Goal: Navigation & Orientation: Find specific page/section

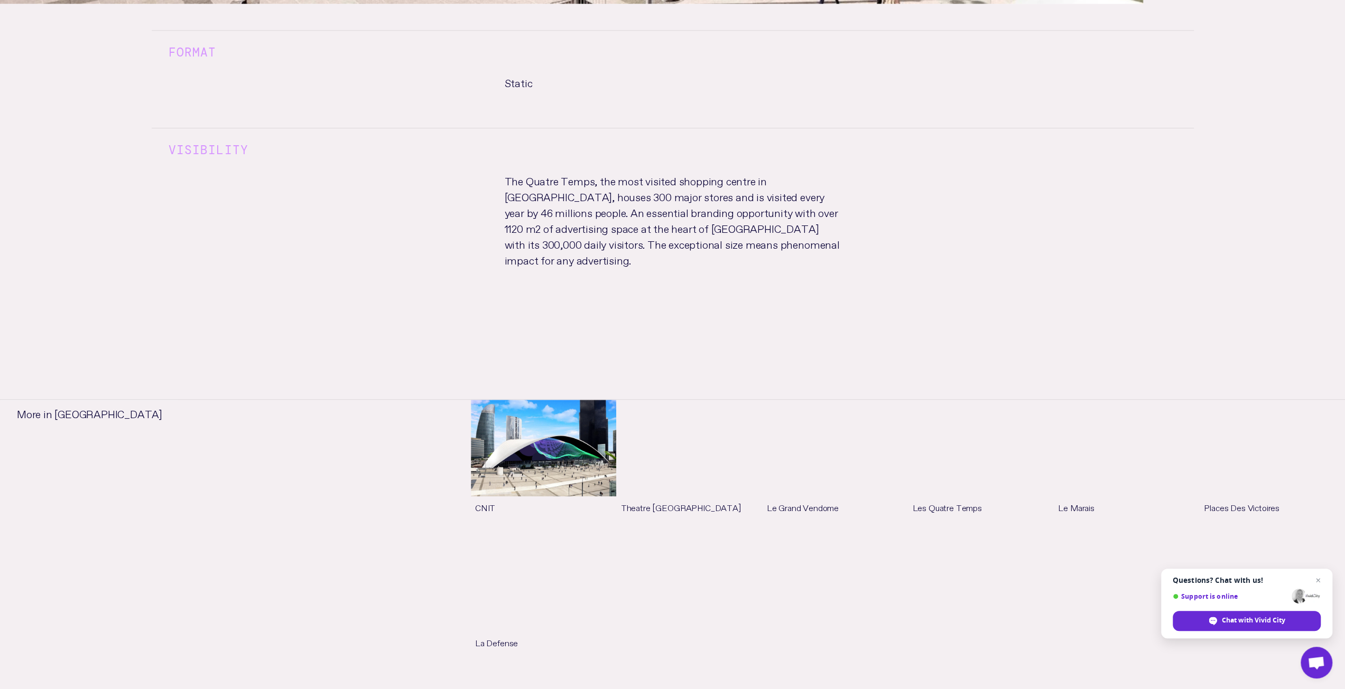
scroll to position [1004, 0]
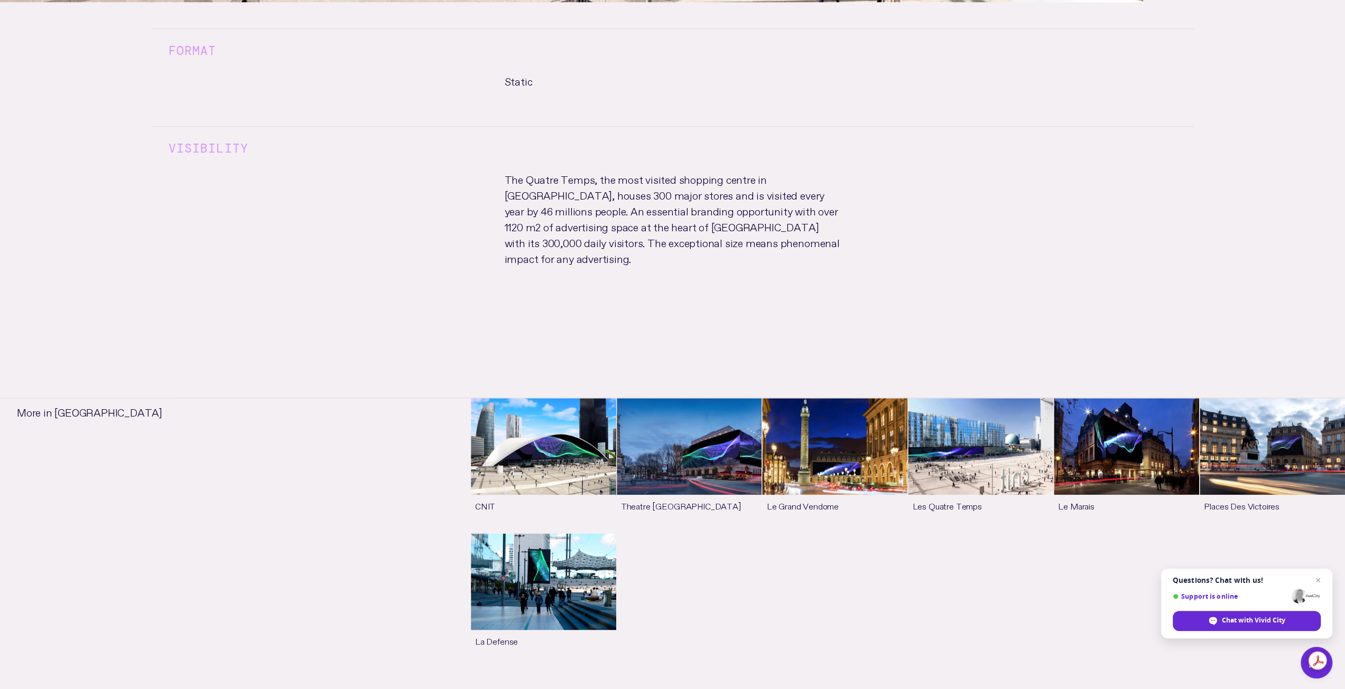
click at [938, 432] on link "See more" at bounding box center [980, 465] width 145 height 135
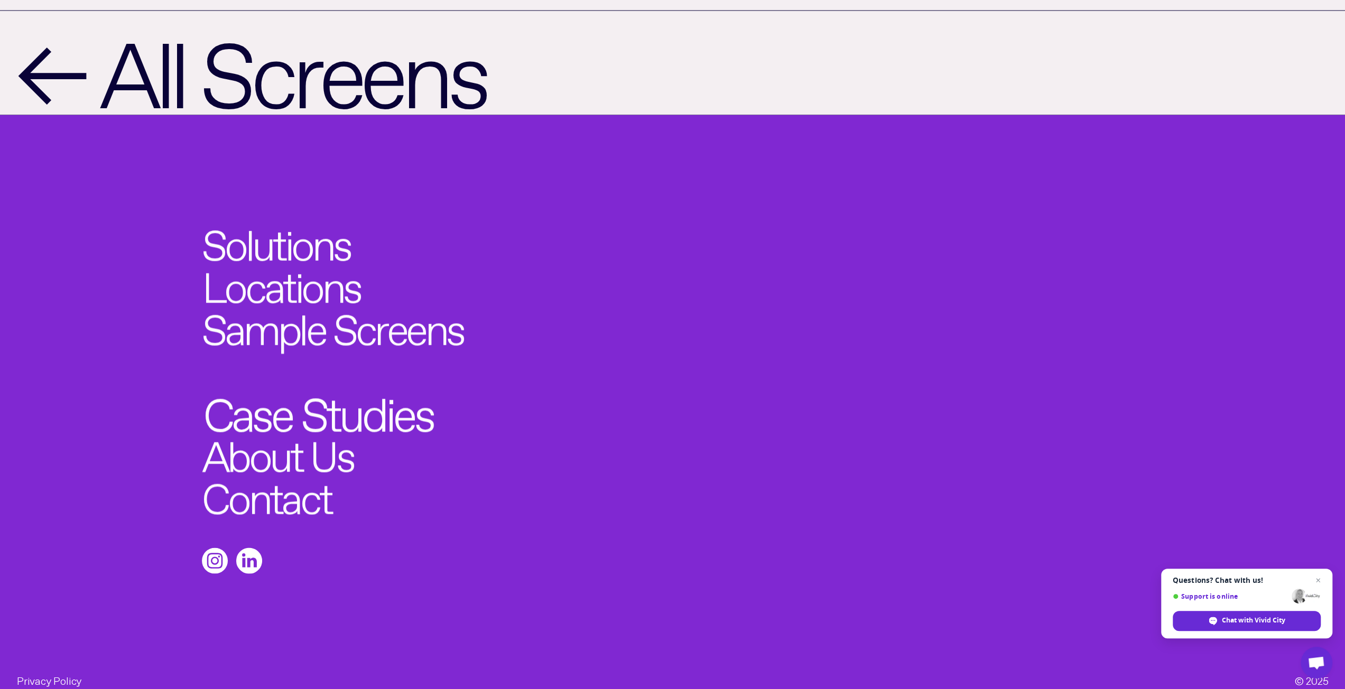
scroll to position [1774, 0]
click at [317, 391] on link "Case Studies" at bounding box center [318, 408] width 230 height 46
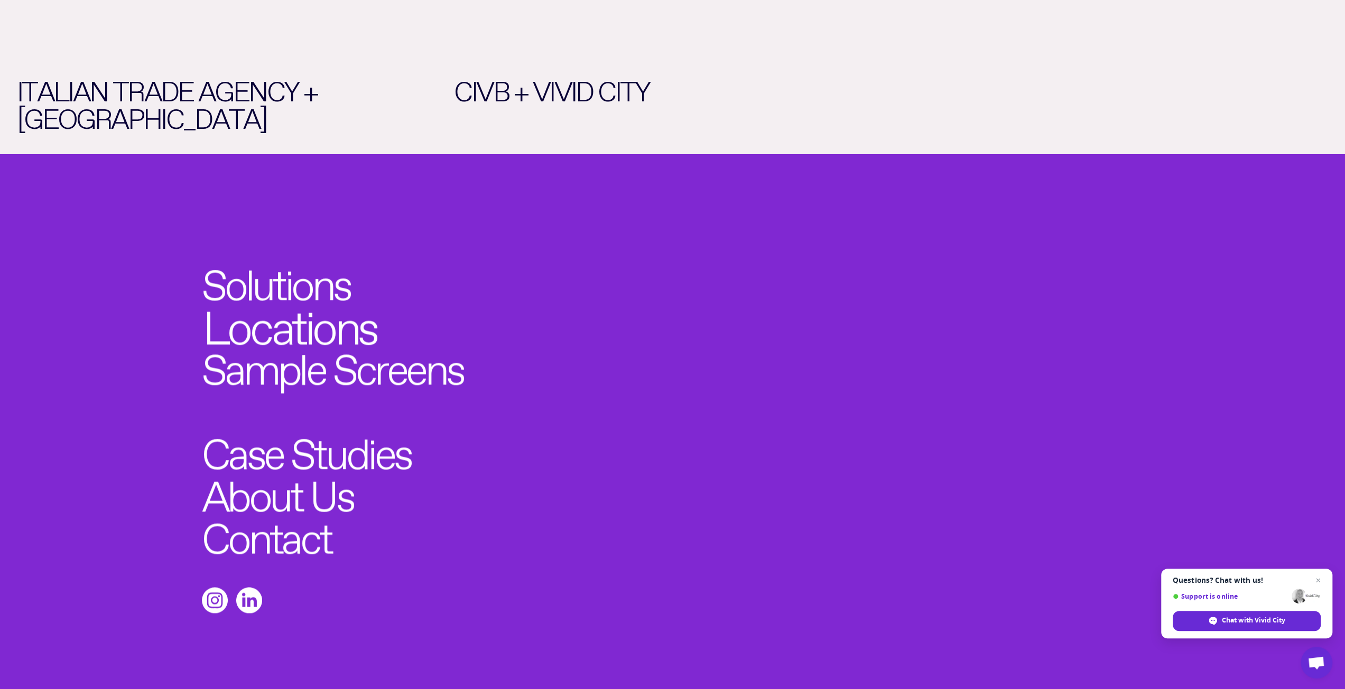
scroll to position [1627, 0]
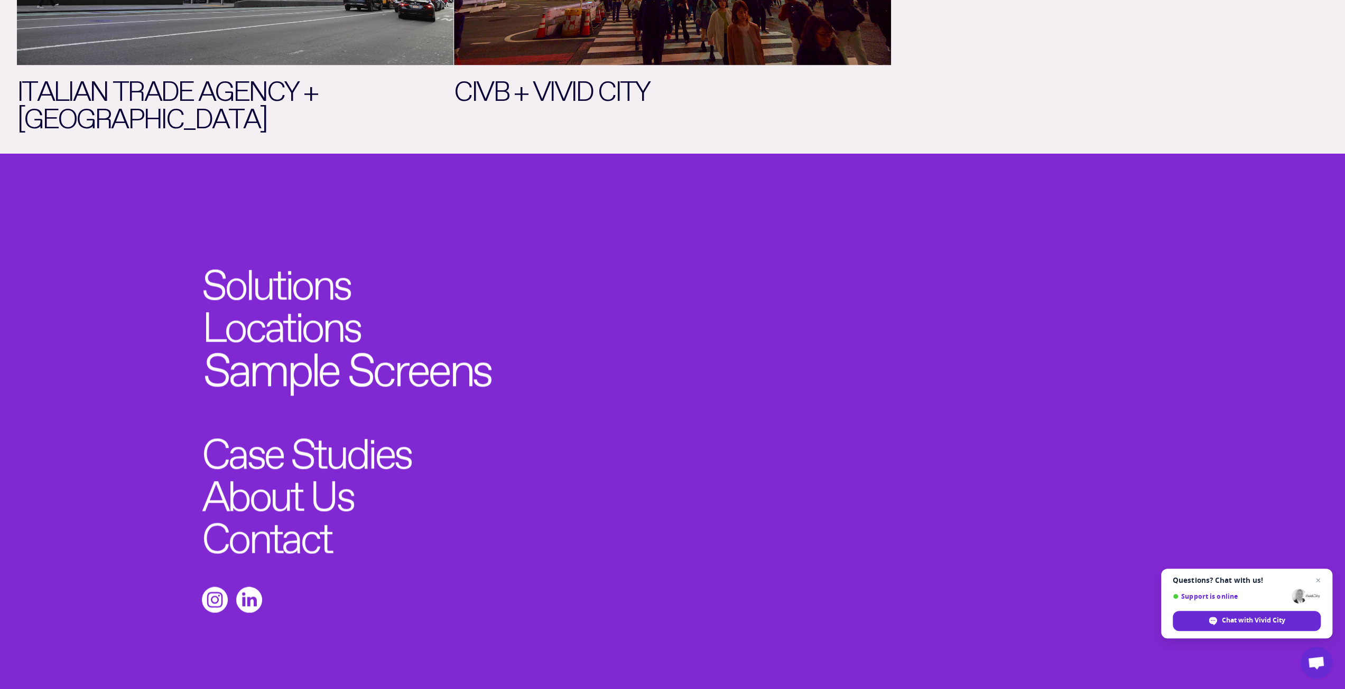
click at [336, 340] on link "Sample Screens" at bounding box center [346, 363] width 287 height 46
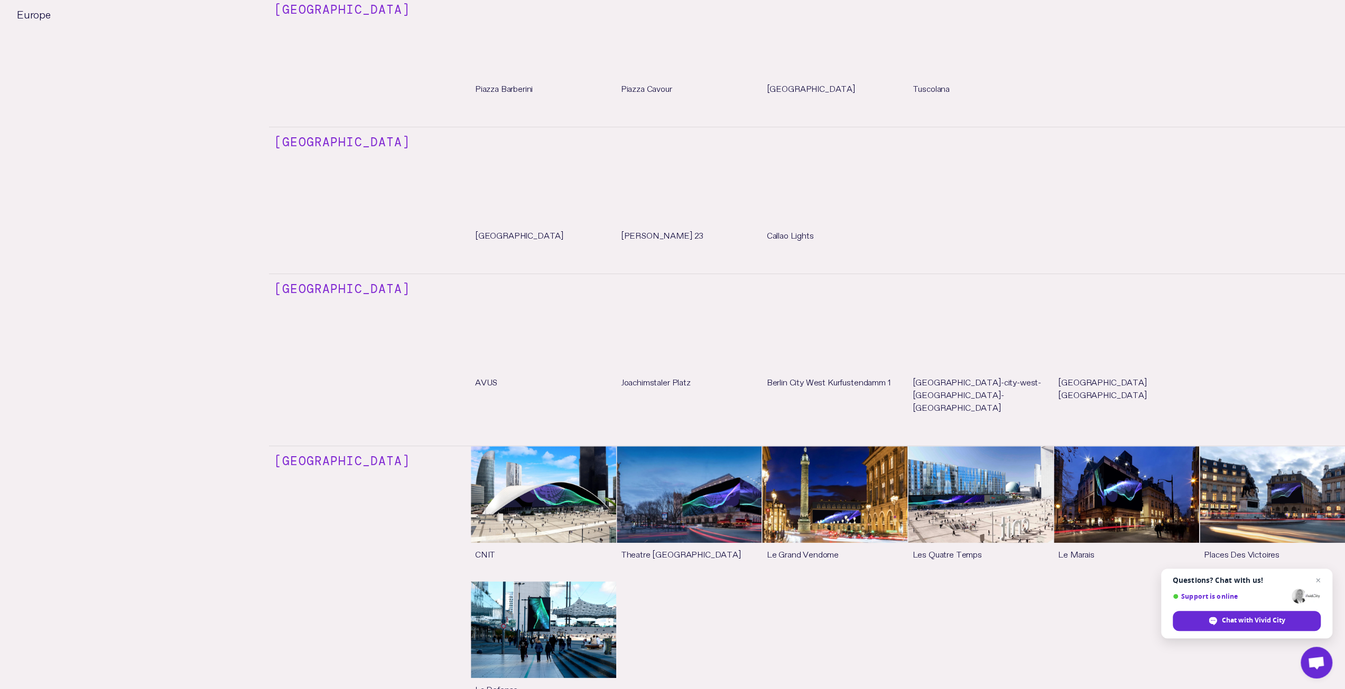
scroll to position [476, 0]
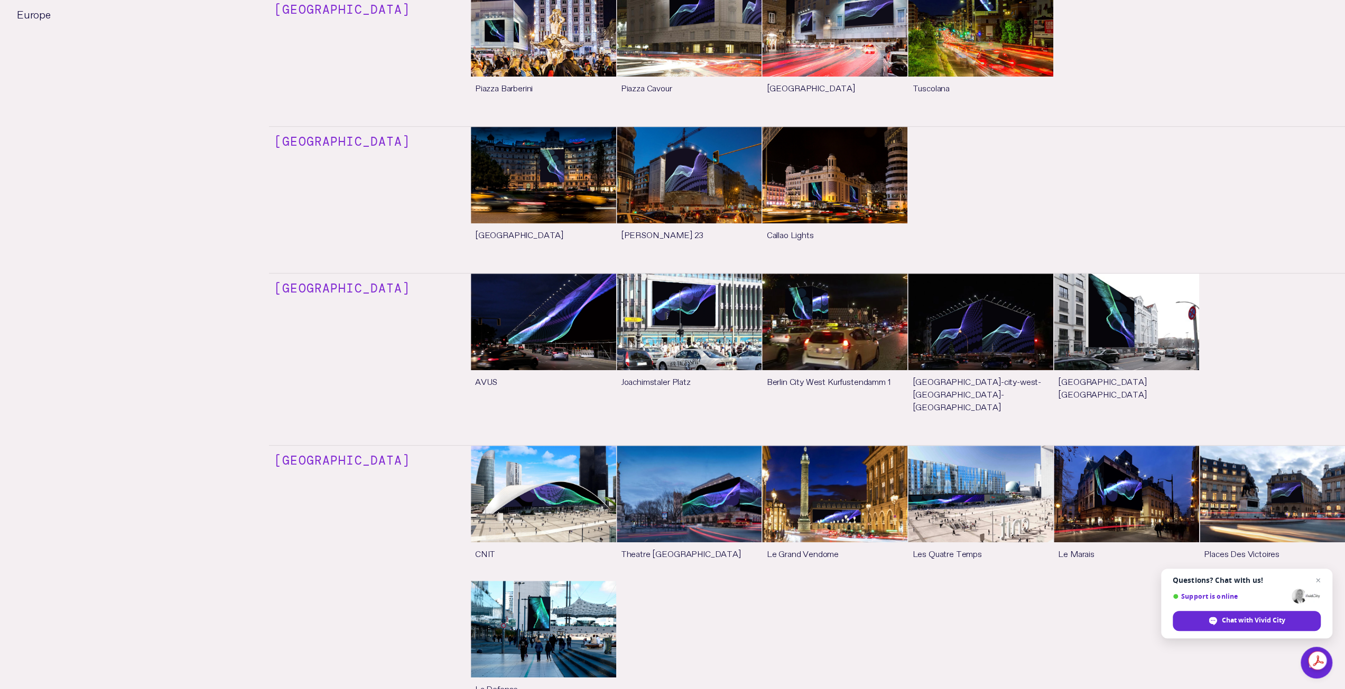
click at [990, 473] on link "See more" at bounding box center [980, 513] width 145 height 135
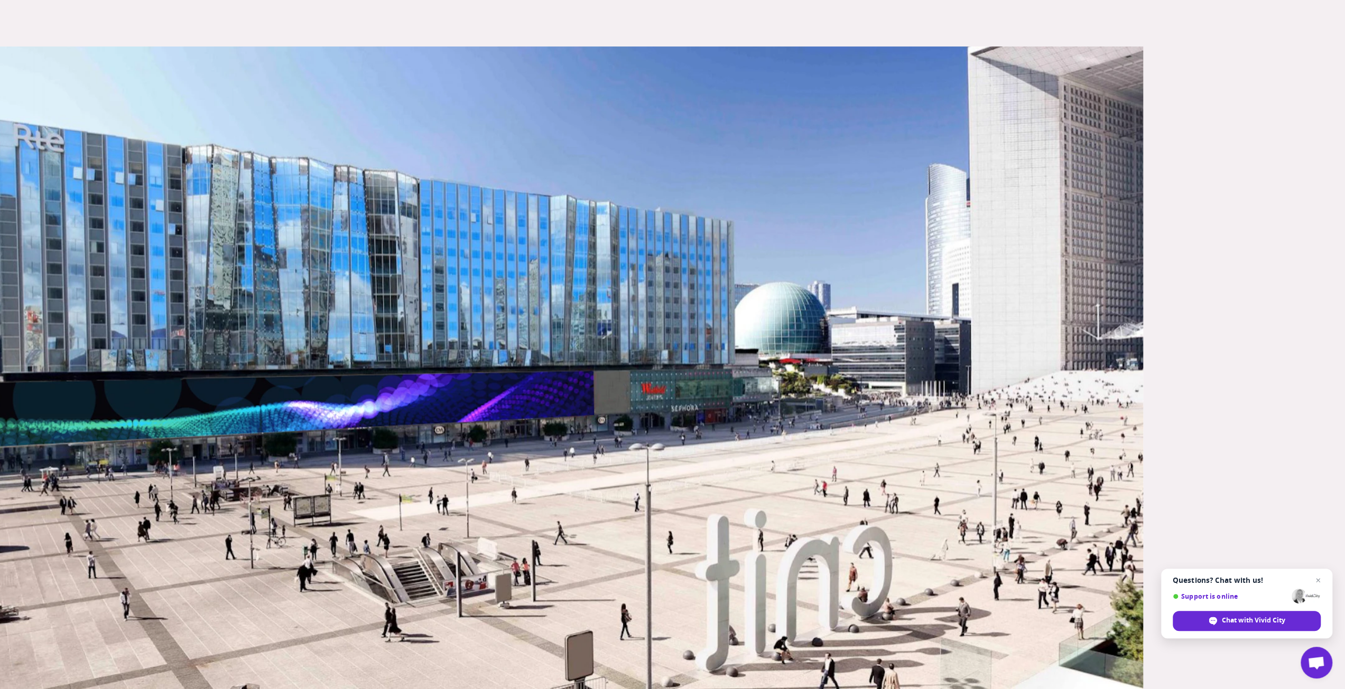
scroll to position [317, 0]
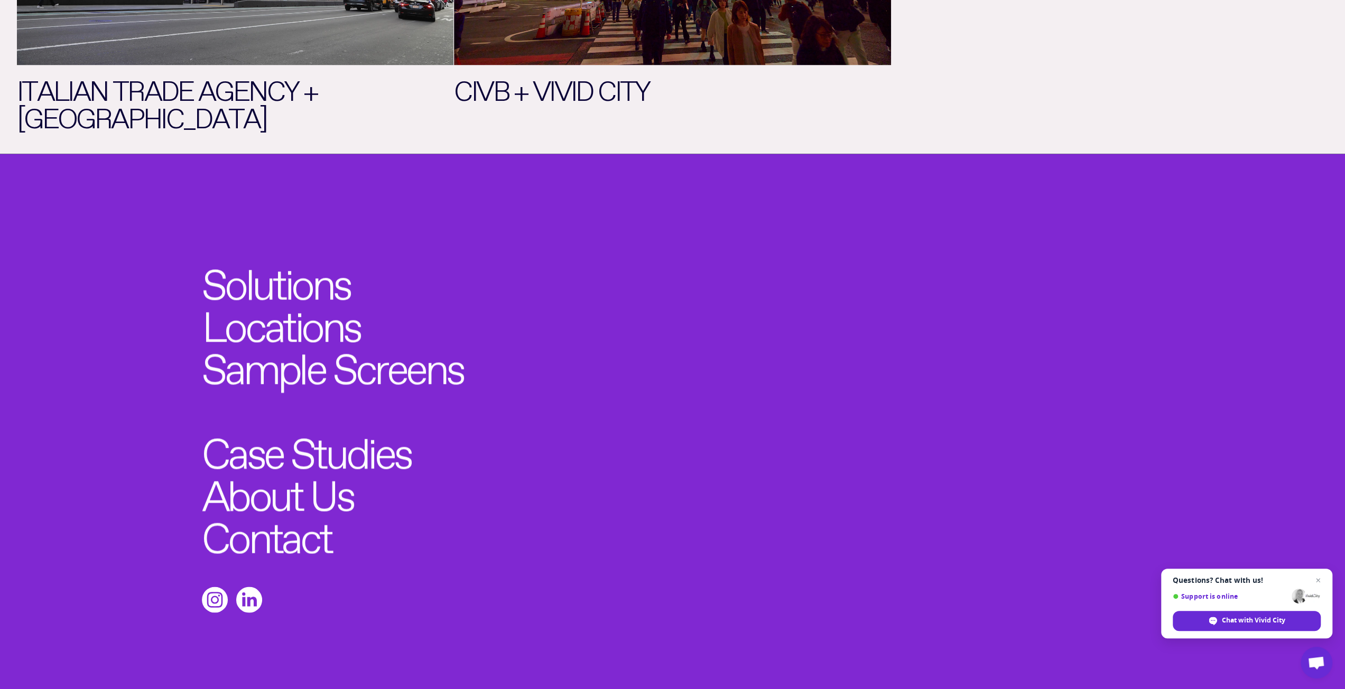
scroll to position [1774, 0]
